Goal: Task Accomplishment & Management: Manage account settings

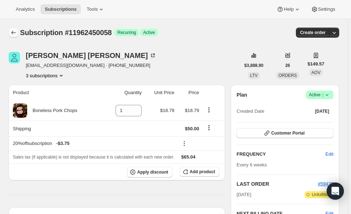
click at [12, 31] on icon "Subscriptions" at bounding box center [13, 32] width 7 height 7
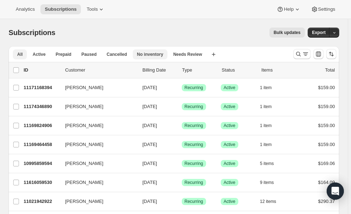
click at [142, 55] on span "No inventory" at bounding box center [150, 55] width 26 height 6
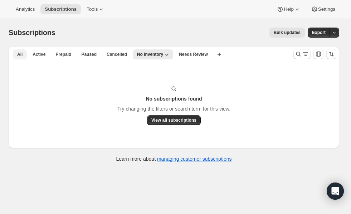
click at [20, 54] on span "All" at bounding box center [19, 55] width 5 height 6
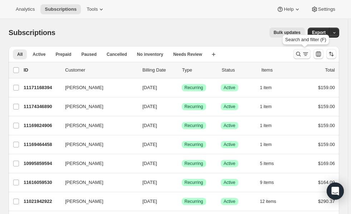
click at [299, 56] on icon "Search and filter results" at bounding box center [298, 53] width 7 height 7
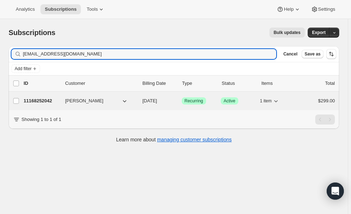
type input "[EMAIL_ADDRESS][DOMAIN_NAME]"
click at [41, 99] on p "11168252042" at bounding box center [42, 100] width 36 height 7
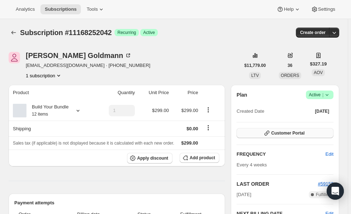
click at [284, 134] on span "Customer Portal" at bounding box center [287, 133] width 33 height 6
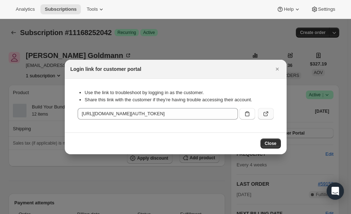
click at [263, 114] on icon ":rm5:" at bounding box center [266, 113] width 7 height 7
click at [272, 143] on span "Close" at bounding box center [271, 144] width 12 height 6
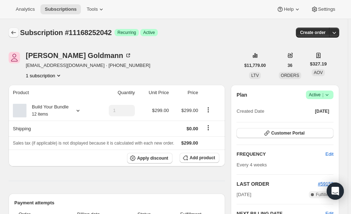
click at [13, 30] on icon "Subscriptions" at bounding box center [13, 32] width 7 height 7
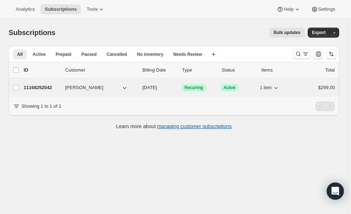
click at [37, 87] on p "11168252042" at bounding box center [42, 87] width 36 height 7
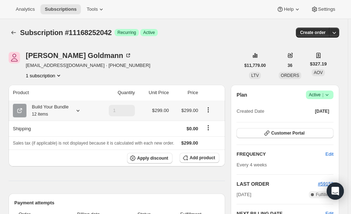
click at [78, 114] on icon at bounding box center [77, 110] width 7 height 7
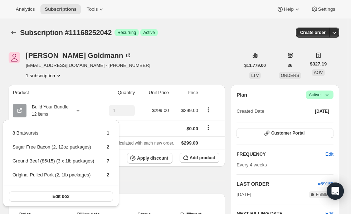
click at [169, 67] on div "[PERSON_NAME] [EMAIL_ADDRESS][DOMAIN_NAME] · [PHONE_NUMBER] 1 subscription" at bounding box center [125, 65] width 232 height 27
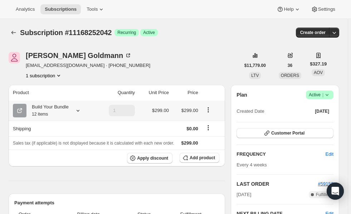
click at [77, 110] on icon at bounding box center [77, 110] width 7 height 7
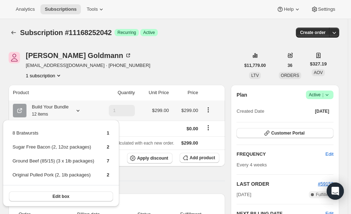
click at [63, 190] on div "Edit box" at bounding box center [61, 196] width 116 height 23
click at [60, 194] on span "Edit box" at bounding box center [61, 197] width 17 height 6
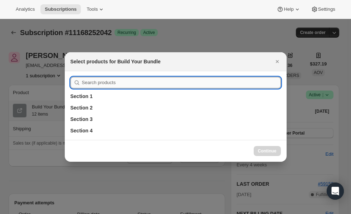
click at [121, 86] on div "Section 1 Section 2 Section 3 Section 4" at bounding box center [176, 105] width 222 height 69
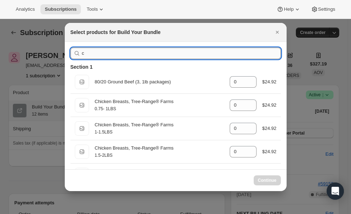
type input "ch"
type input "0"
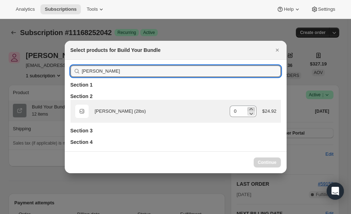
type input "[PERSON_NAME]"
click at [253, 109] on icon ":rqt:" at bounding box center [251, 109] width 7 height 7
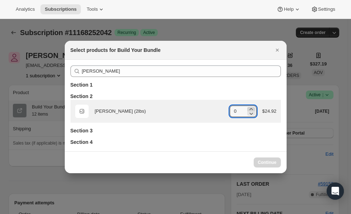
click at [253, 109] on icon ":rqt:" at bounding box center [251, 109] width 7 height 7
type input "0"
select select "gid://shopify/ProductVariant/45616736206986"
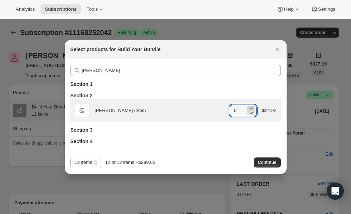
click at [253, 109] on icon ":rqt:" at bounding box center [251, 108] width 3 height 2
type input "2"
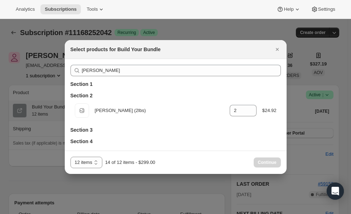
click at [261, 155] on div "6 items 12 items 12 items 14 of 12 items - $299.00 Continue" at bounding box center [176, 162] width 222 height 23
click at [278, 50] on icon "Close" at bounding box center [277, 49] width 7 height 7
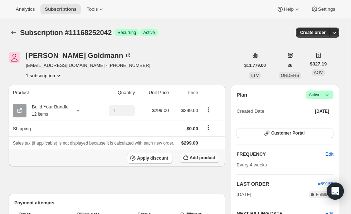
click at [196, 159] on span "Add product" at bounding box center [202, 158] width 25 height 6
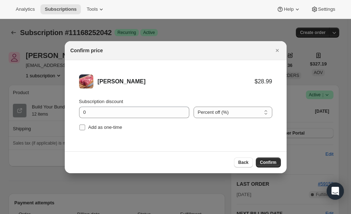
click at [82, 128] on input "Add as one-time" at bounding box center [83, 128] width 6 height 6
checkbox input "true"
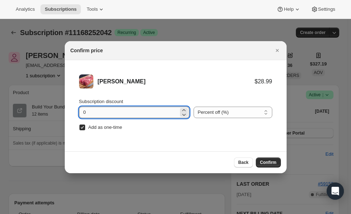
click at [124, 110] on input "0" at bounding box center [129, 112] width 100 height 11
type input "100"
click at [268, 160] on span "Confirm" at bounding box center [268, 163] width 16 height 6
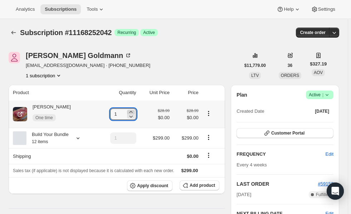
click at [132, 112] on icon at bounding box center [130, 112] width 7 height 7
type input "2"
